Goal: Register for event/course

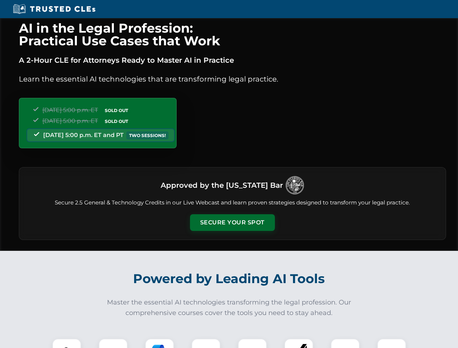
click at [232, 223] on button "Secure Your Spot" at bounding box center [232, 222] width 85 height 17
click at [67, 344] on img at bounding box center [66, 353] width 21 height 21
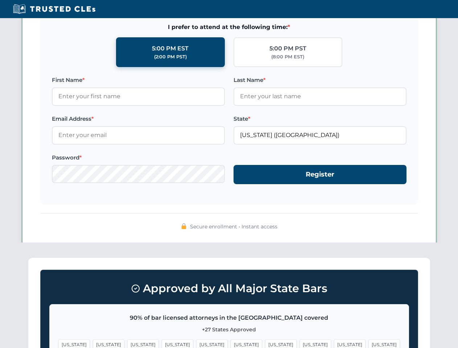
click at [265, 344] on span "[US_STATE]" at bounding box center [281, 345] width 32 height 11
click at [334, 344] on span "[US_STATE]" at bounding box center [350, 345] width 32 height 11
